Goal: Check status: Check status

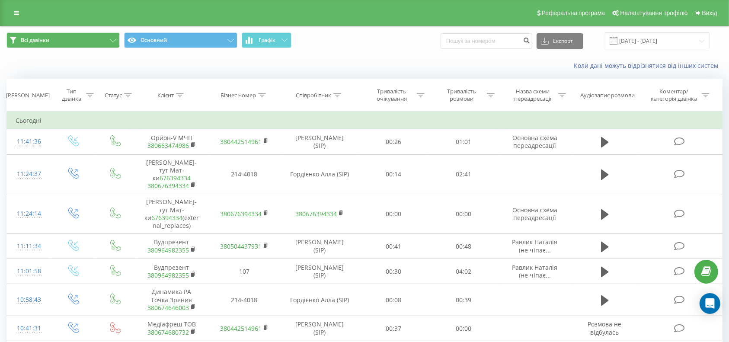
drag, startPoint x: 17, startPoint y: 11, endPoint x: 18, endPoint y: 36, distance: 25.1
click at [16, 11] on icon at bounding box center [16, 13] width 5 height 6
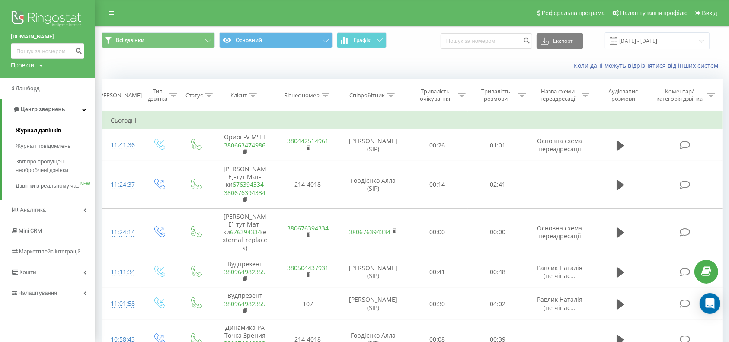
click at [37, 130] on span "Журнал дзвінків" at bounding box center [39, 130] width 46 height 9
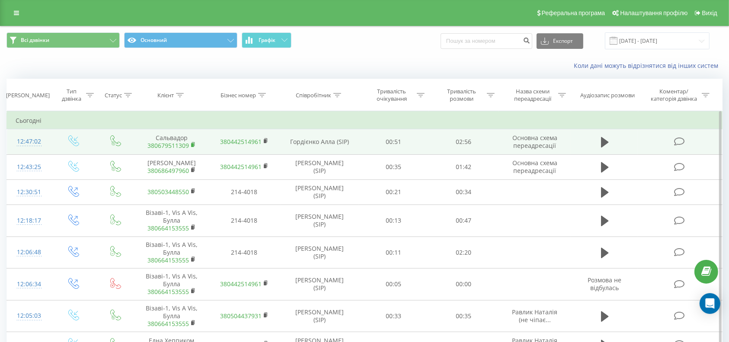
click at [194, 143] on rect at bounding box center [192, 145] width 3 height 4
